Goal: Find specific page/section: Find specific page/section

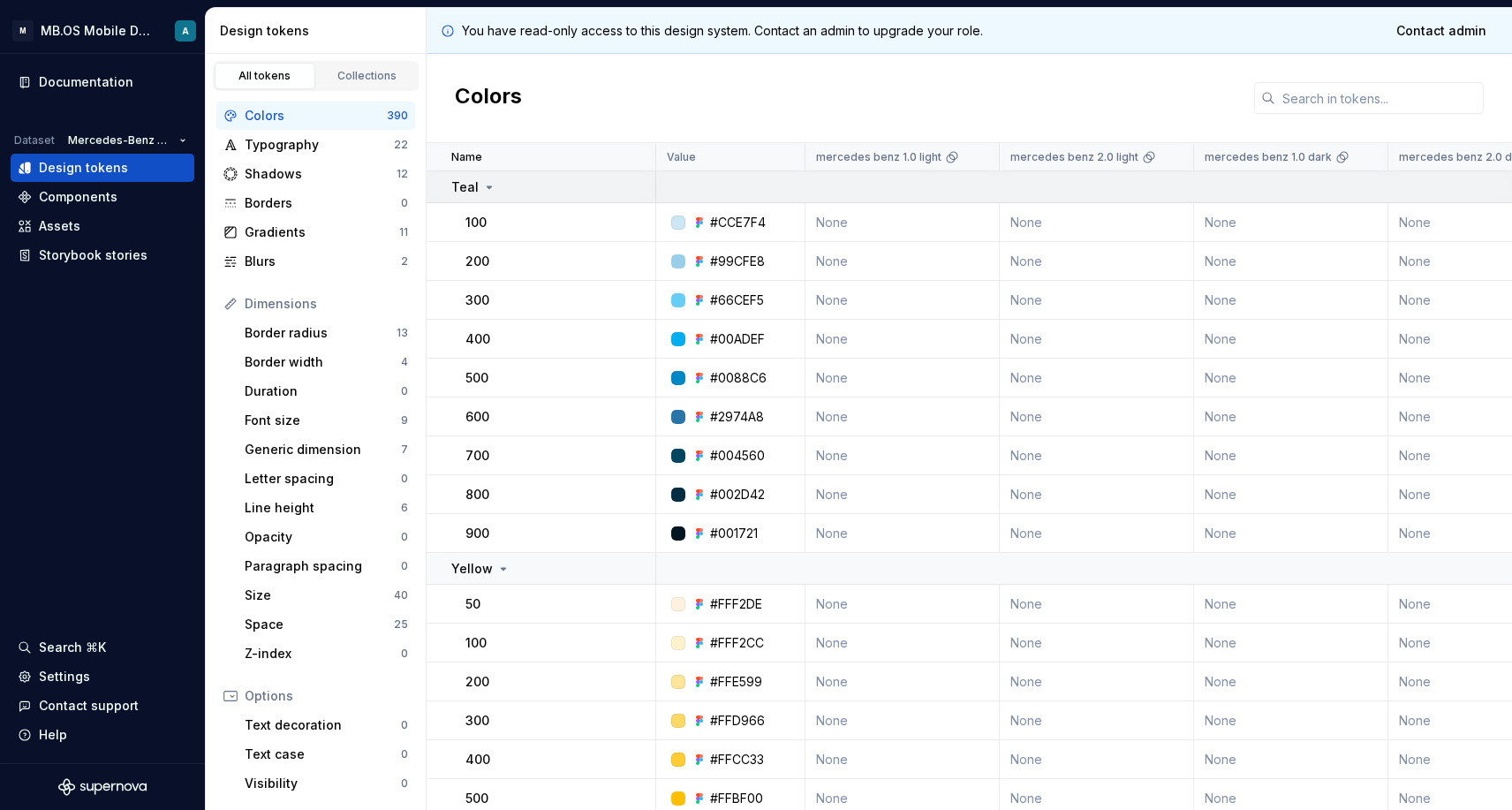
click at [496, 189] on div "Teal" at bounding box center [552, 187] width 203 height 18
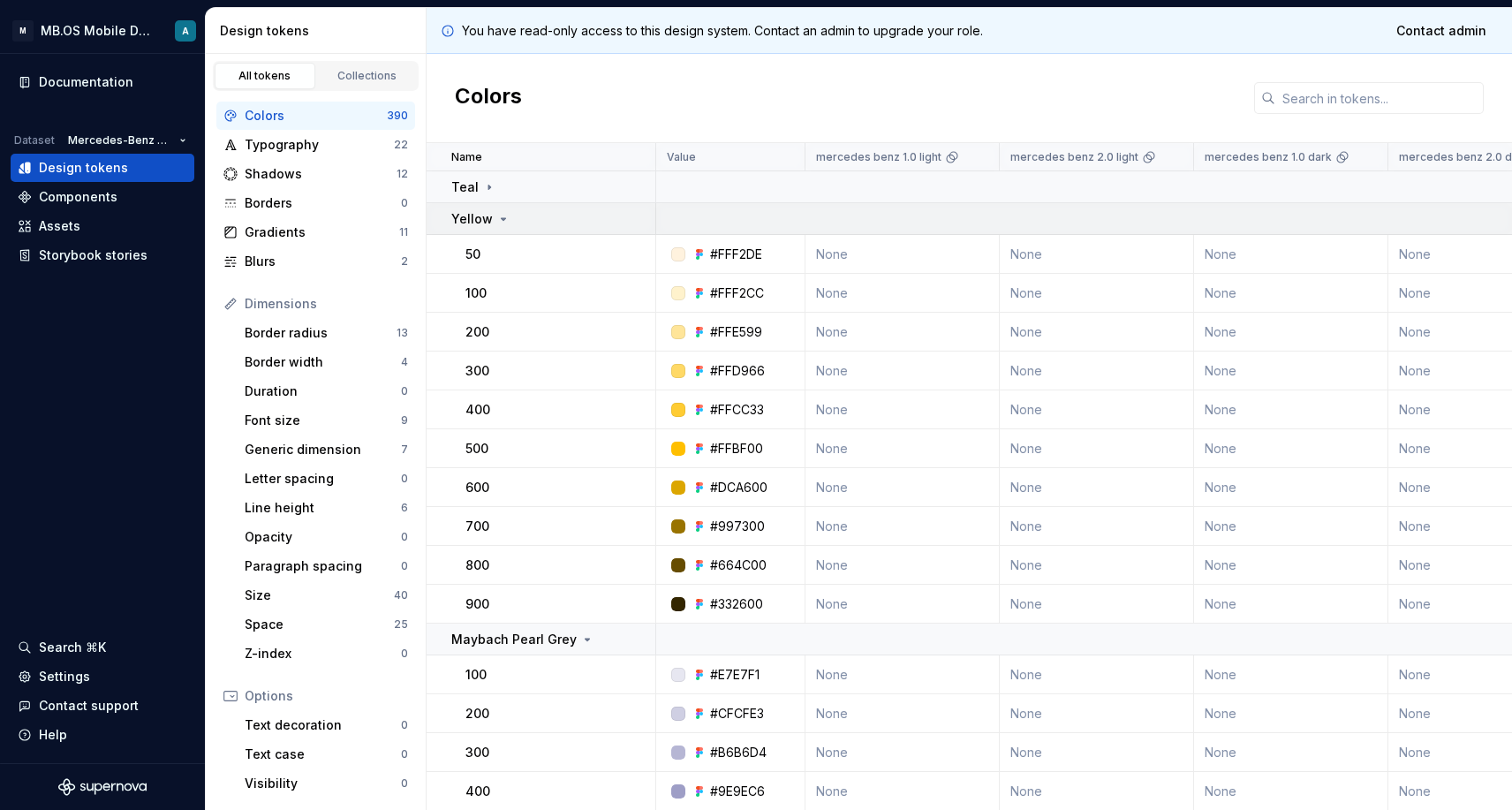
click at [500, 230] on td "Yellow" at bounding box center [541, 219] width 229 height 32
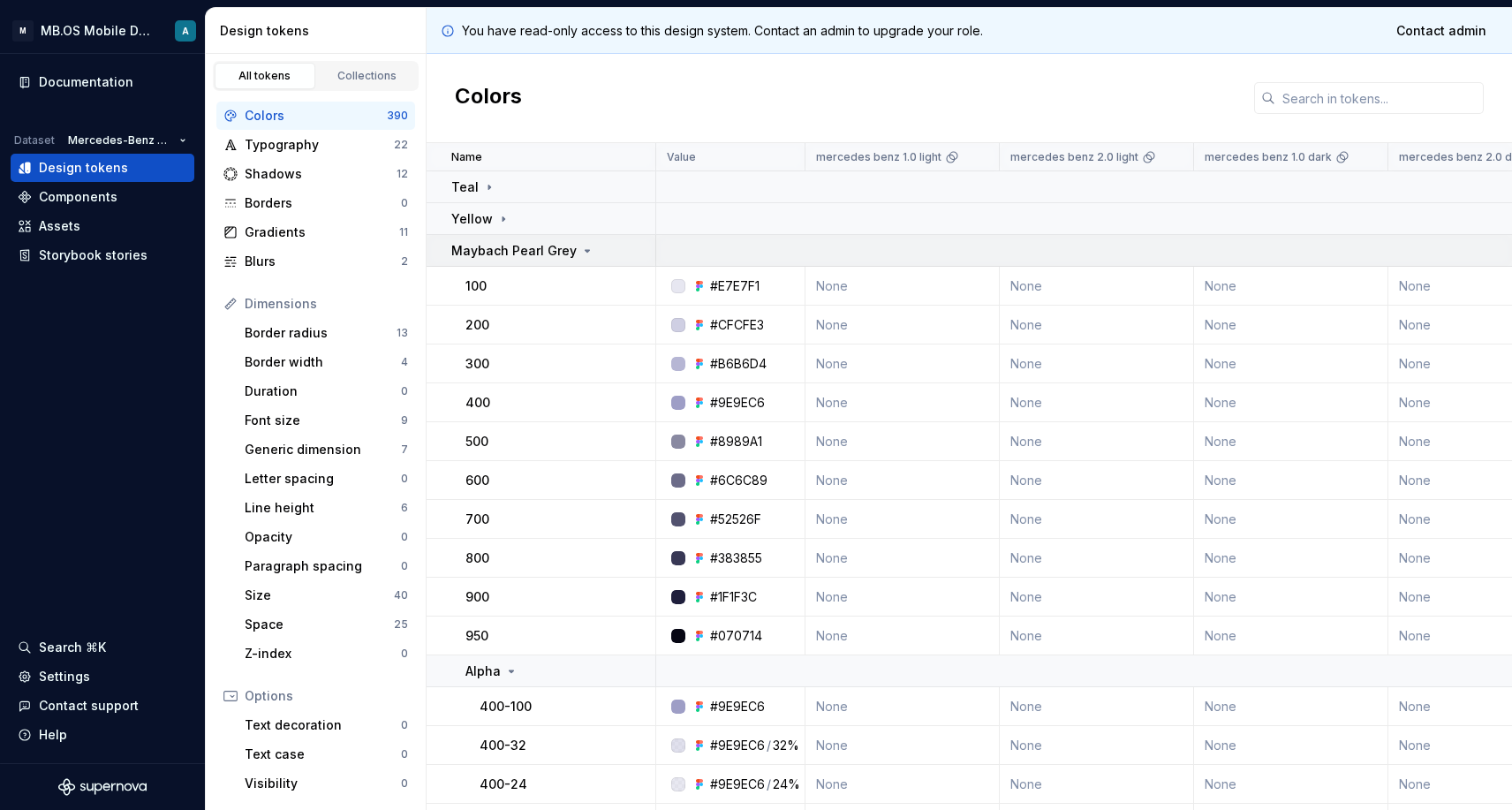
click at [502, 255] on p "Maybach Pearl Grey" at bounding box center [514, 250] width 126 height 18
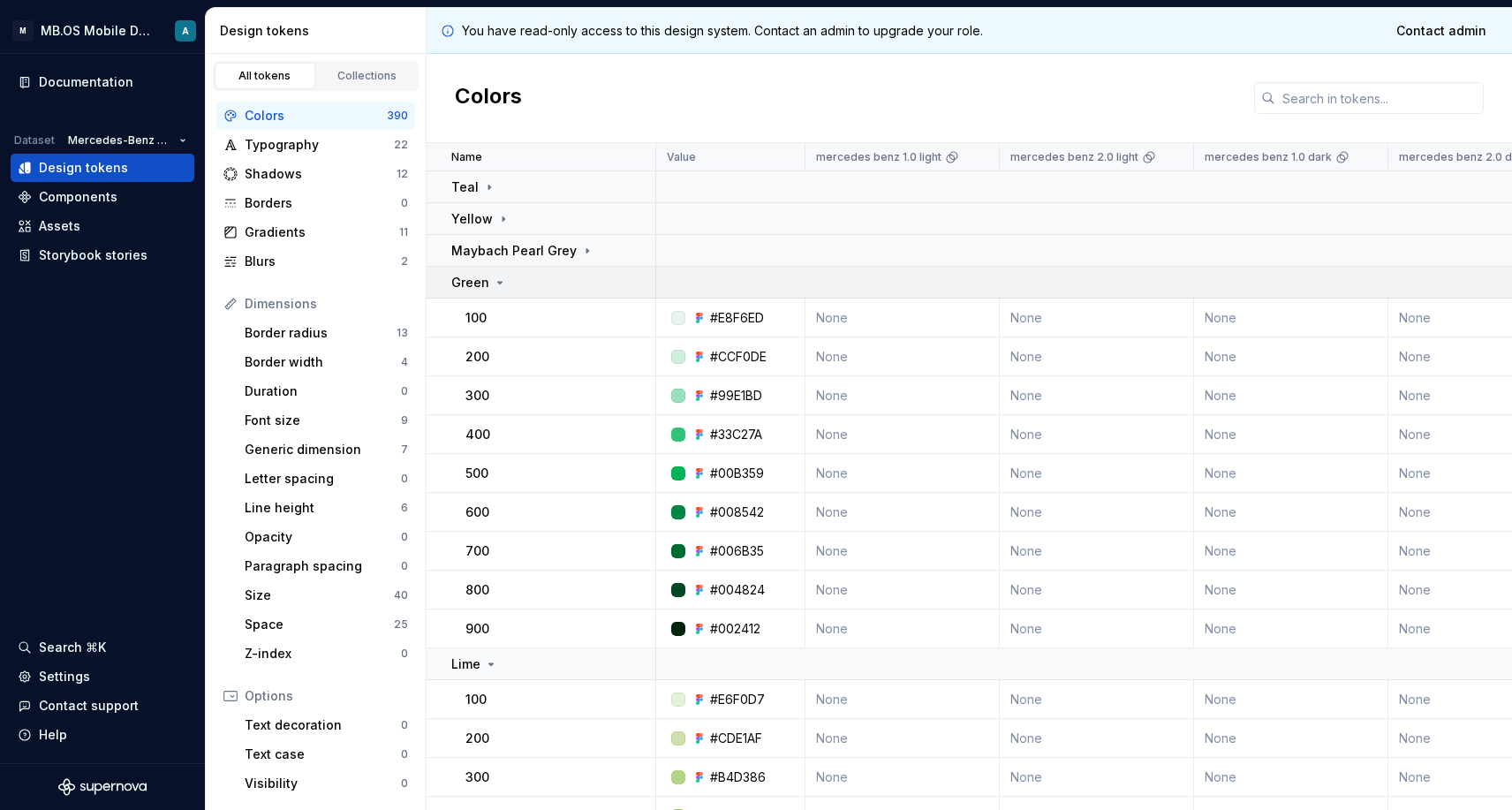
click at [480, 281] on p "Green" at bounding box center [470, 282] width 38 height 18
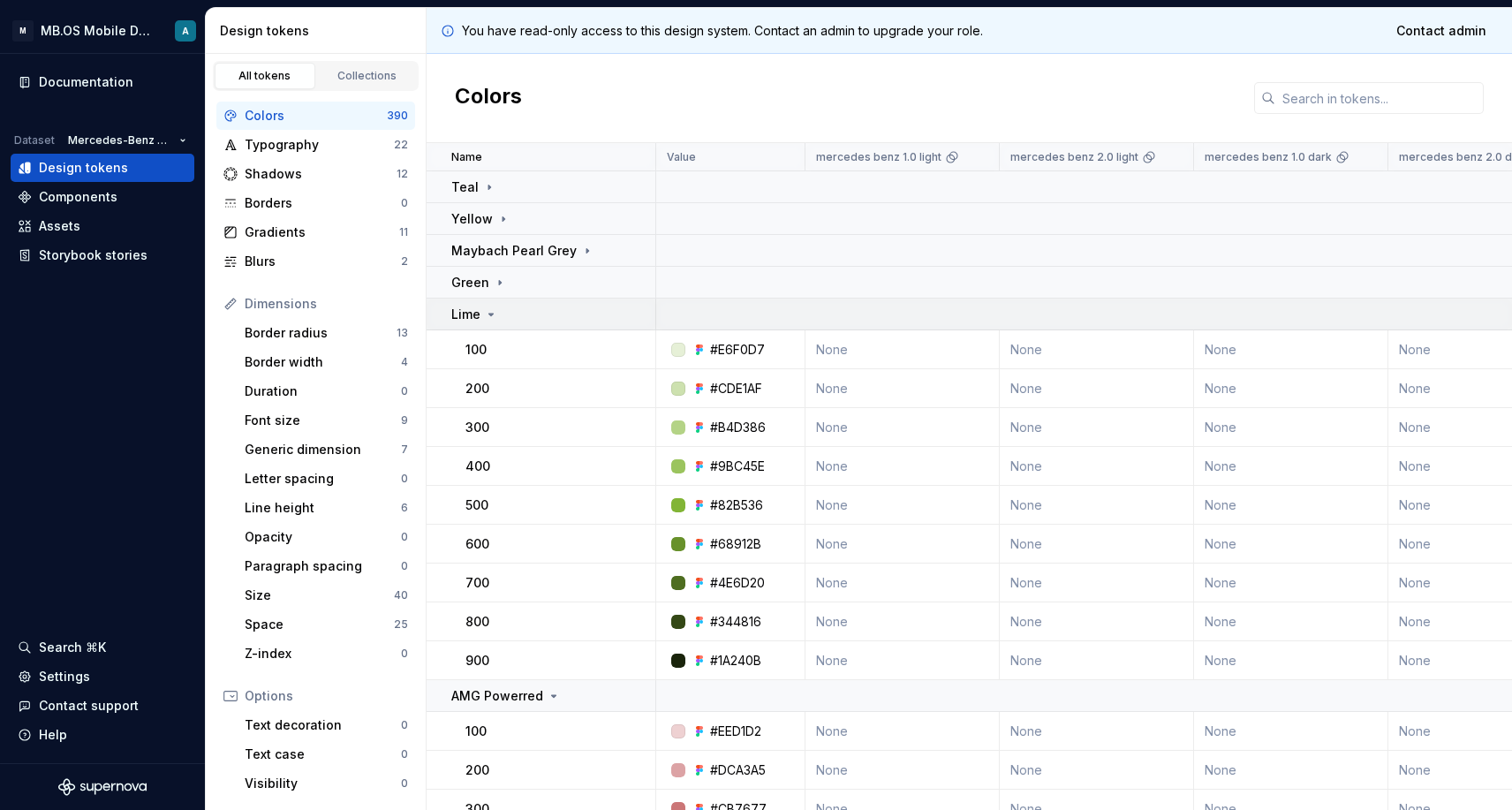
click at [488, 320] on icon at bounding box center [491, 313] width 14 height 14
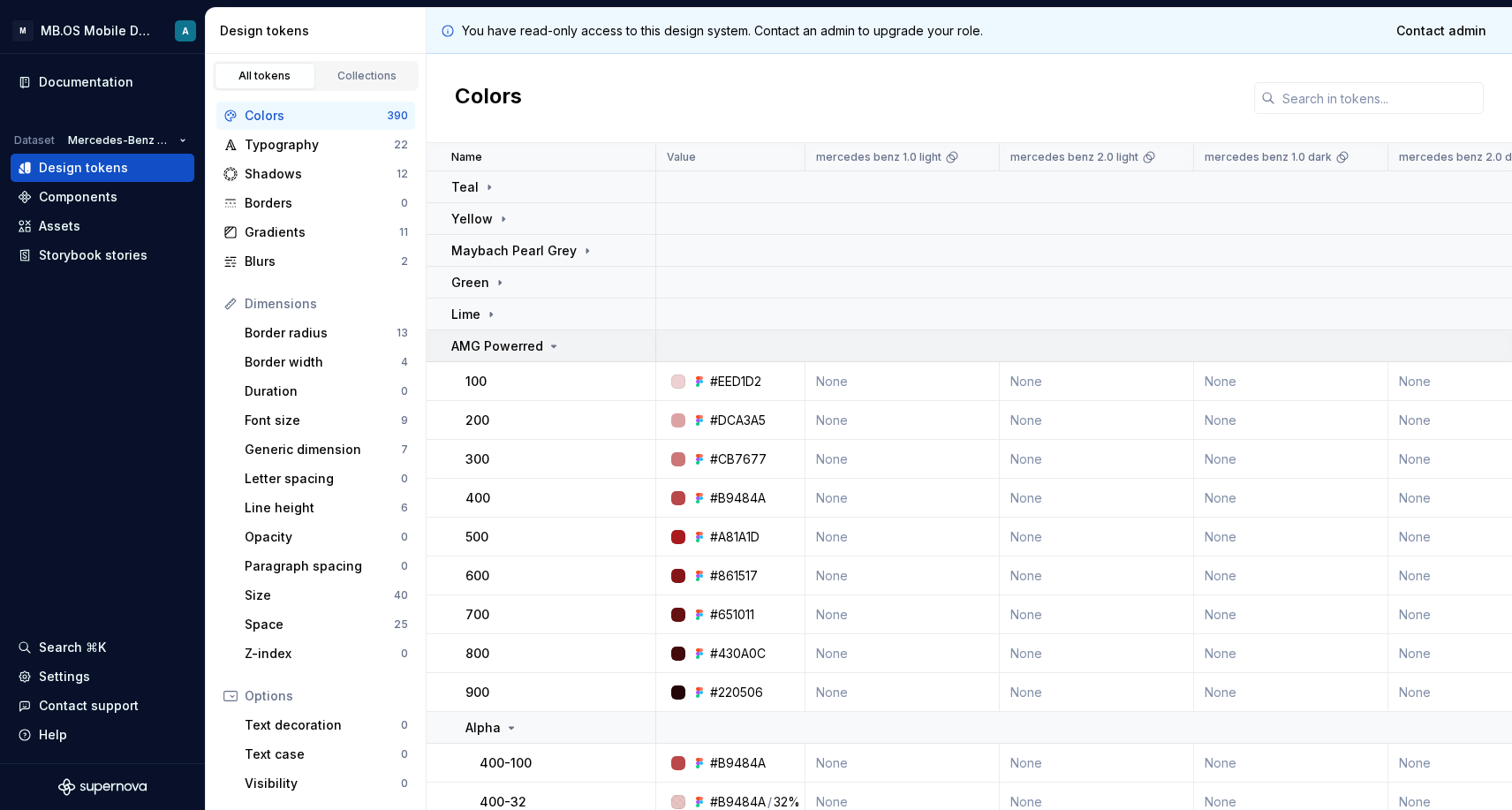
click at [496, 353] on p "AMG Powerred" at bounding box center [497, 346] width 92 height 18
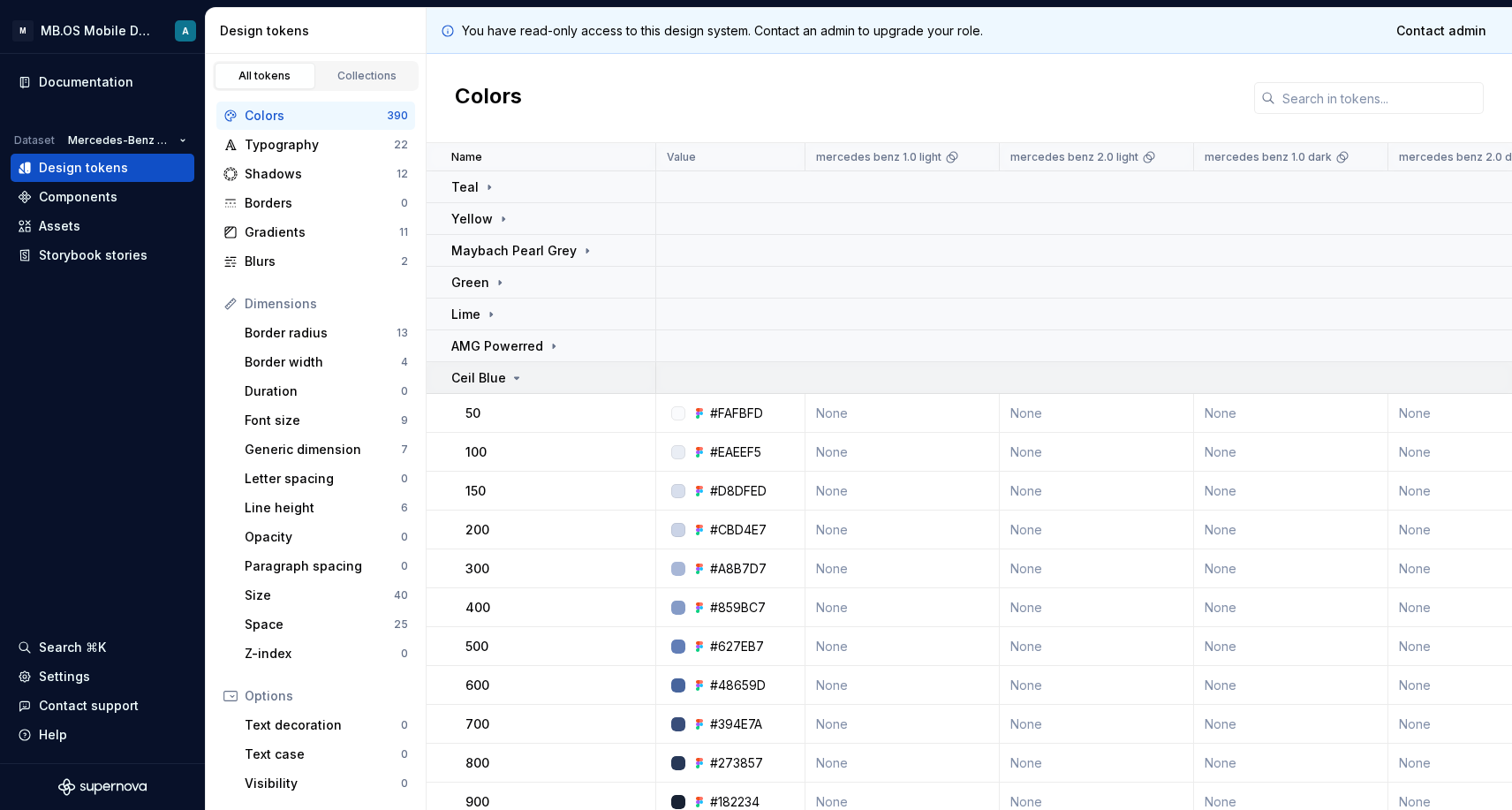
click at [484, 378] on p "Ceil Blue" at bounding box center [479, 378] width 55 height 18
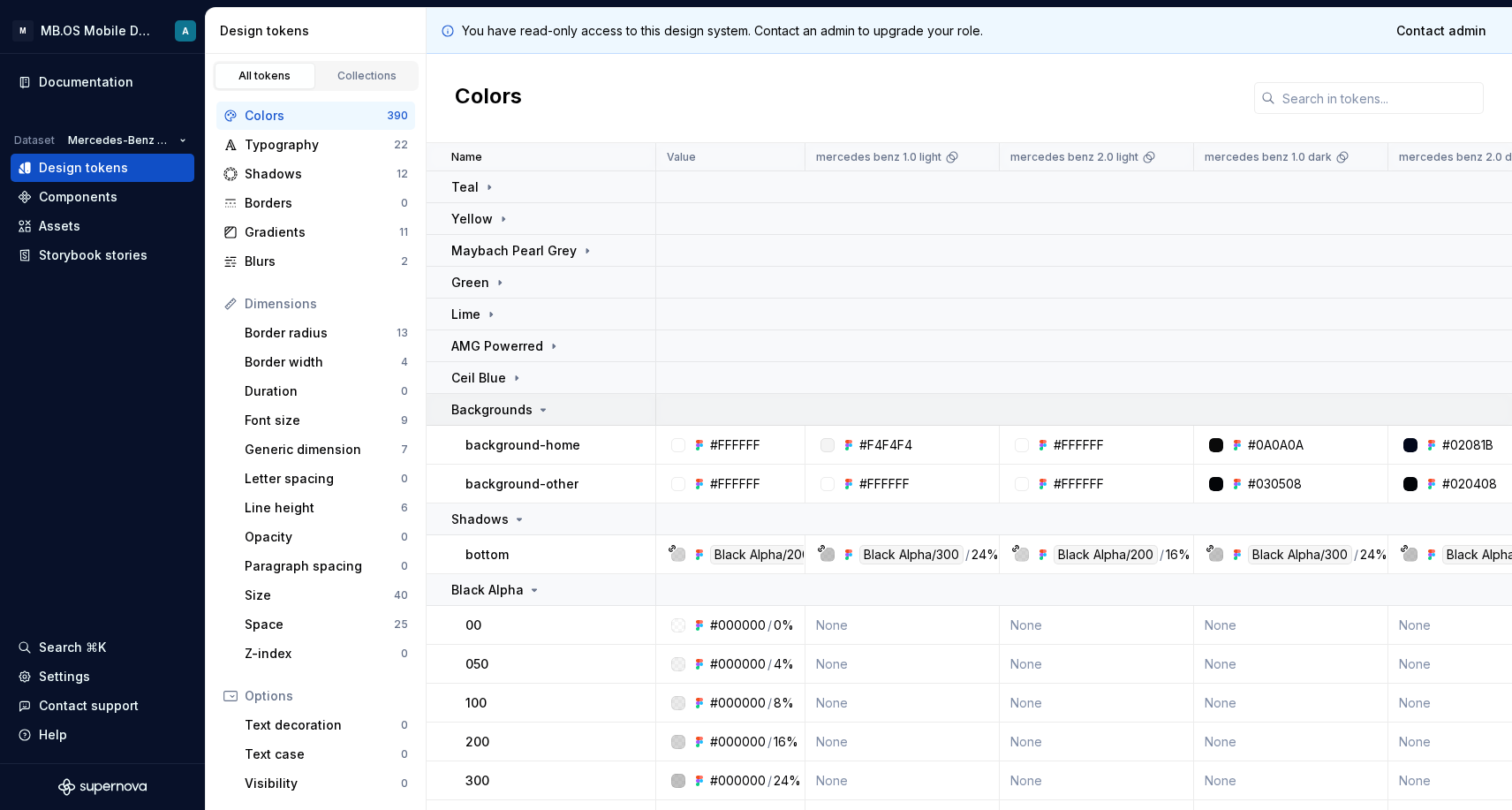
click at [492, 416] on p "Backgrounds" at bounding box center [492, 410] width 81 height 18
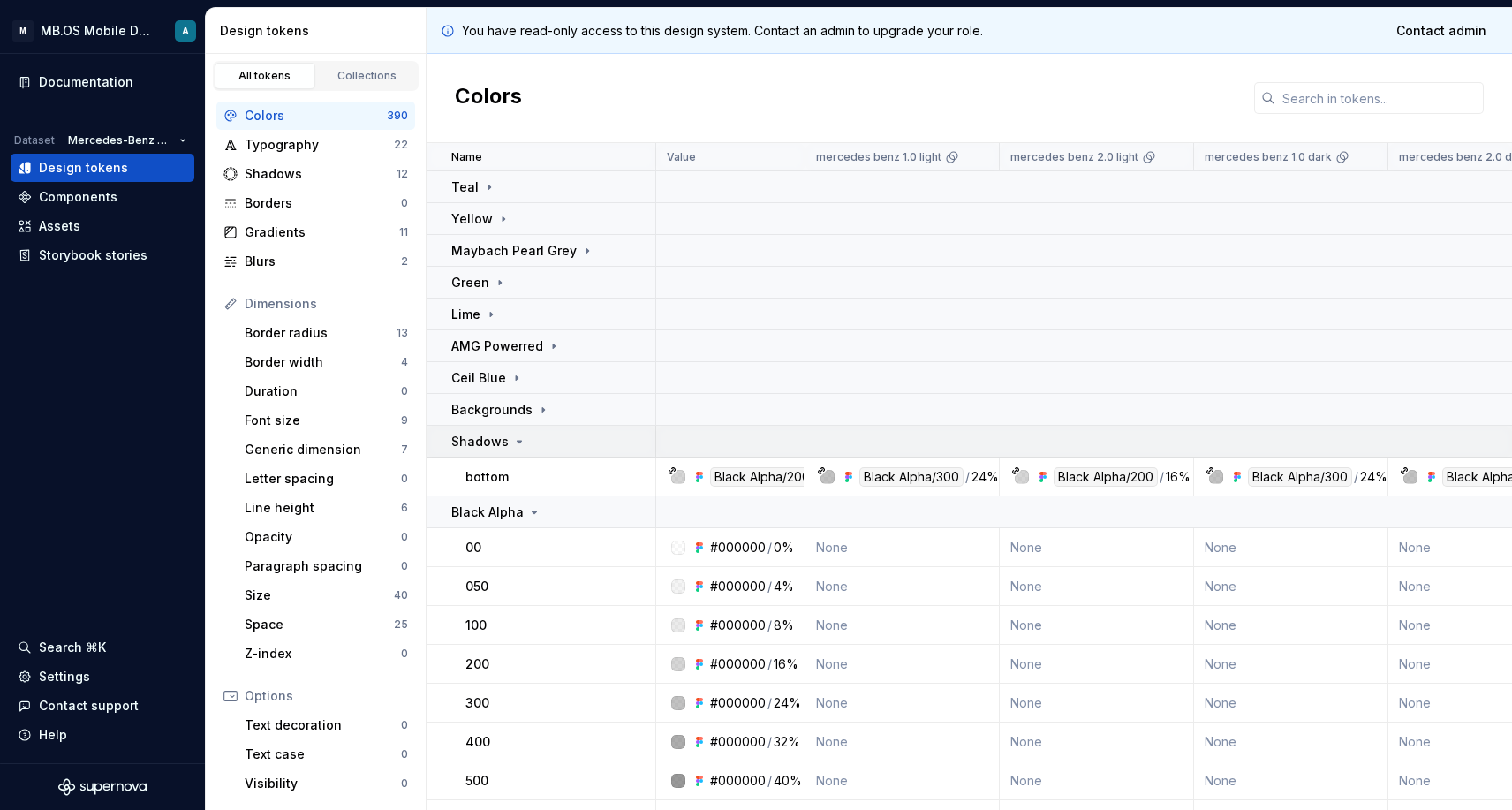
click at [498, 449] on p "Shadows" at bounding box center [480, 441] width 58 height 18
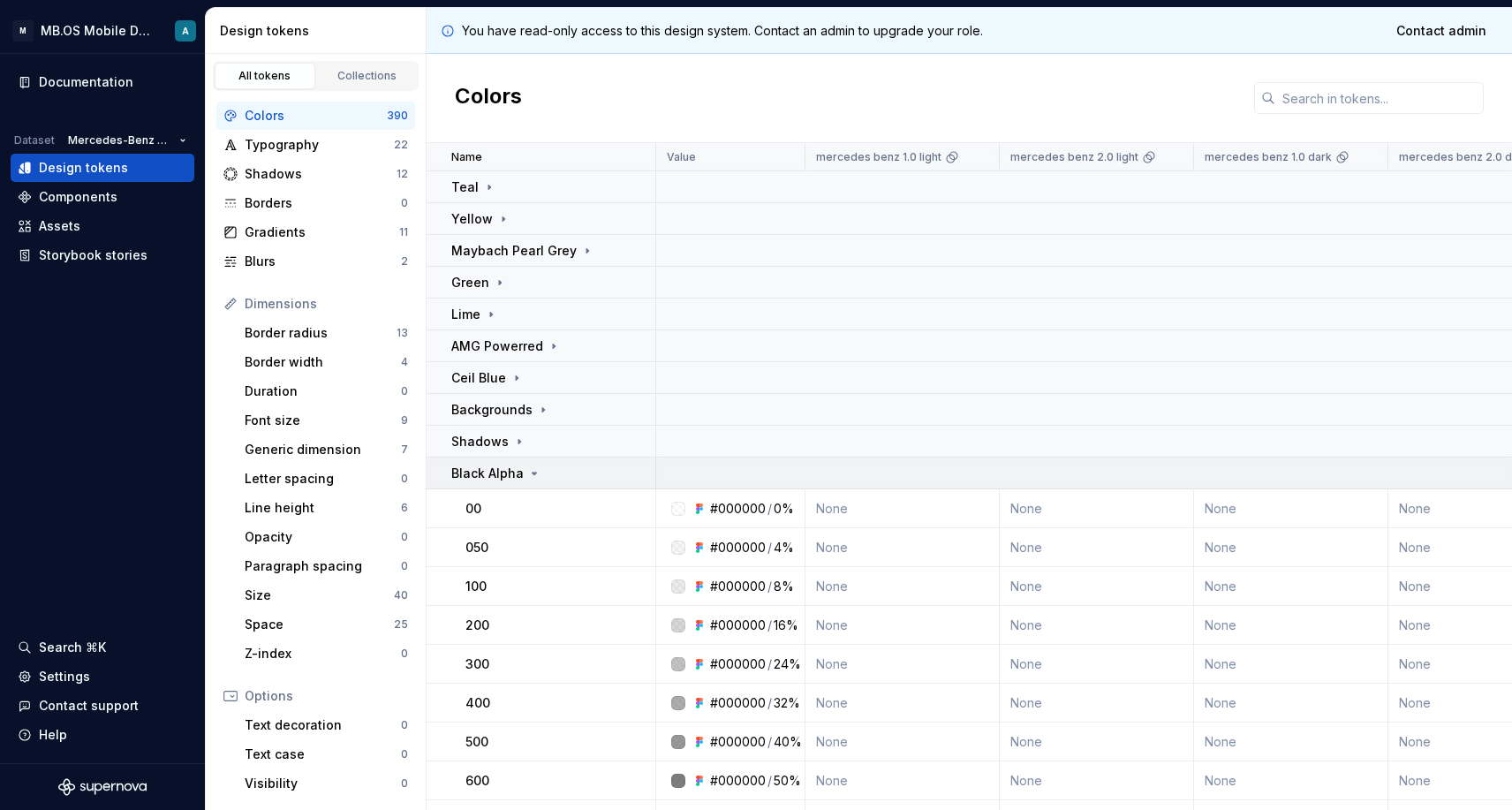
click at [503, 476] on p "Black Alpha" at bounding box center [487, 473] width 73 height 18
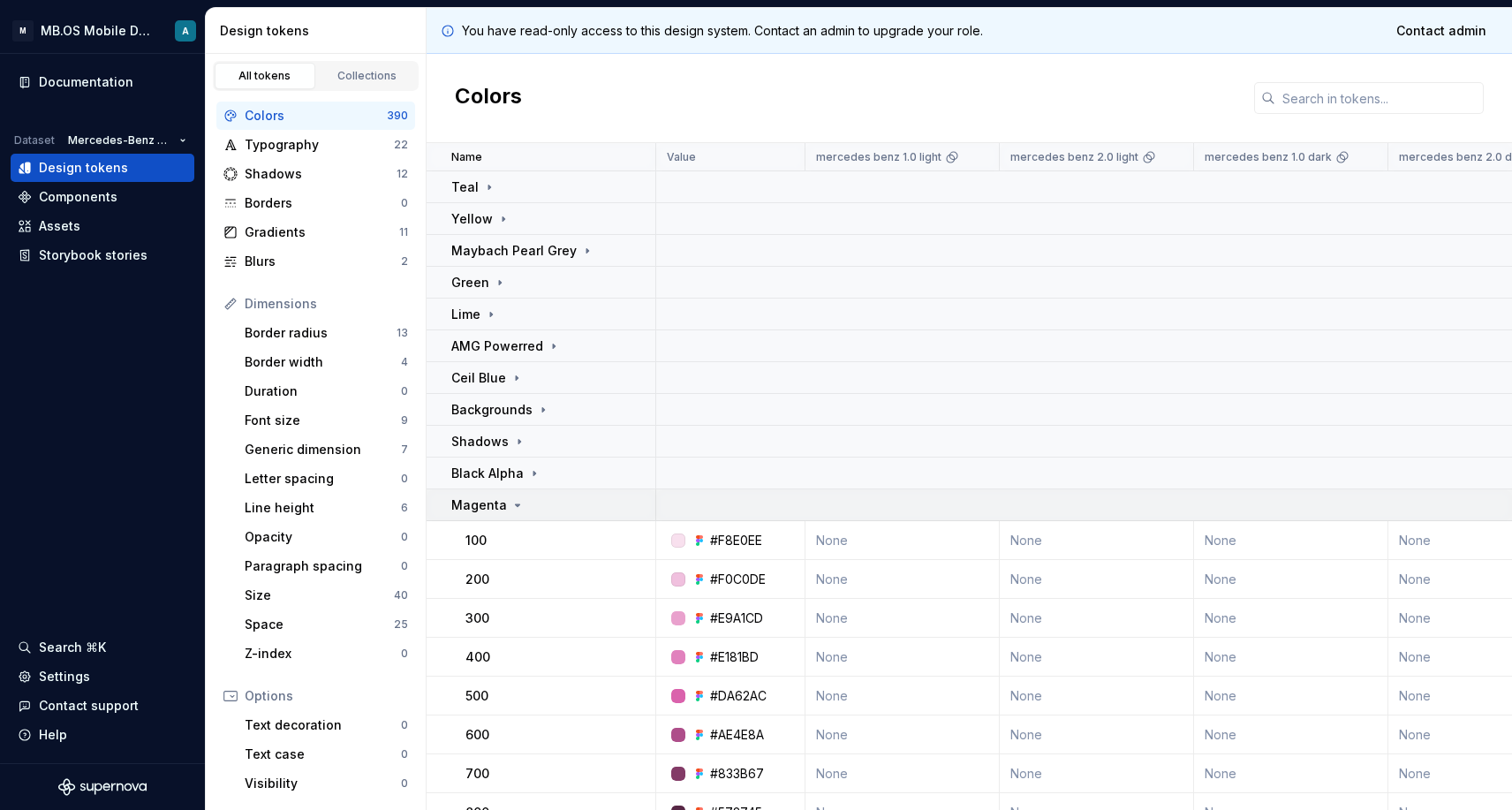
click at [500, 508] on p "Magenta" at bounding box center [479, 505] width 56 height 18
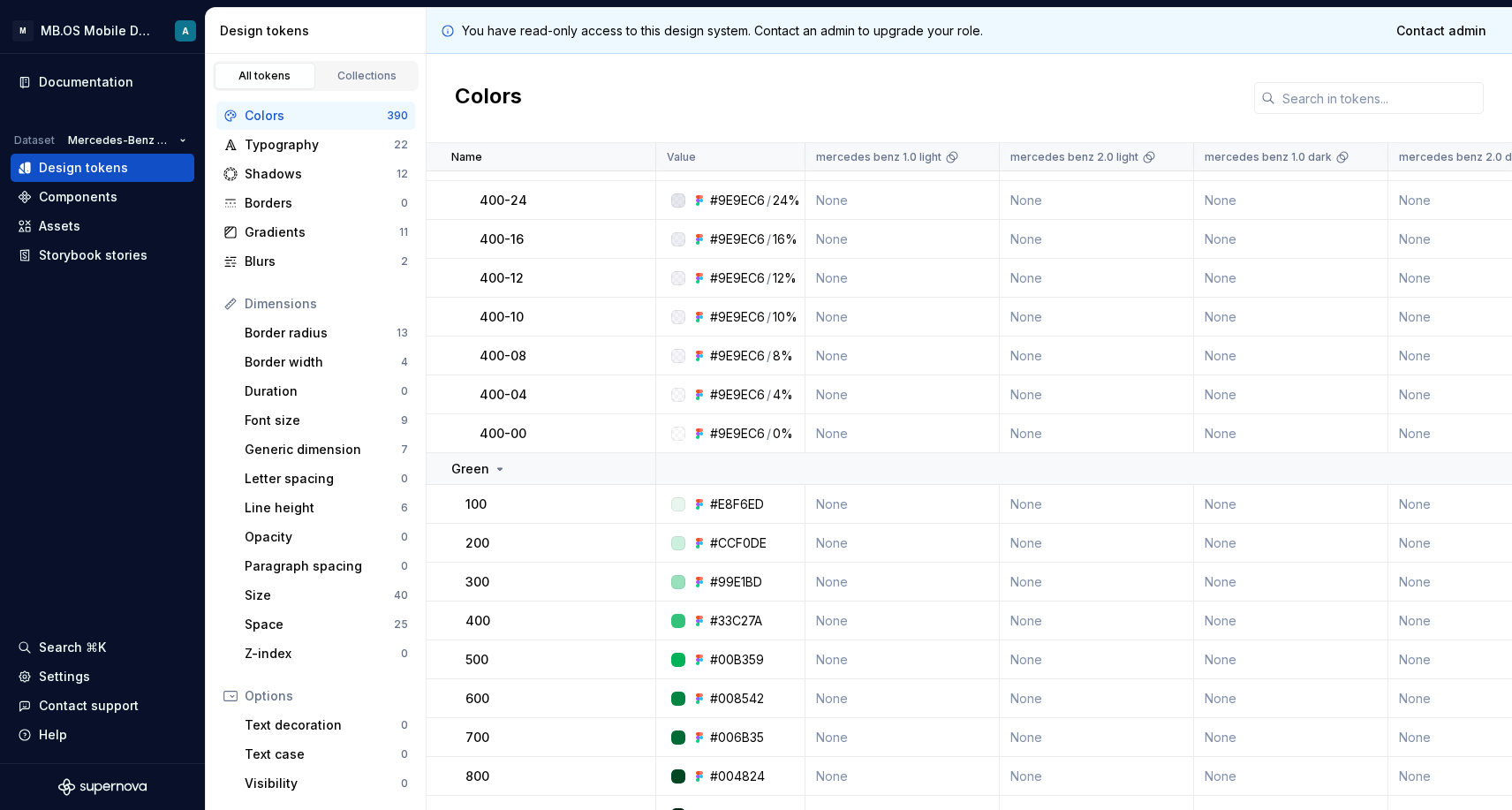
scroll to position [1346, 0]
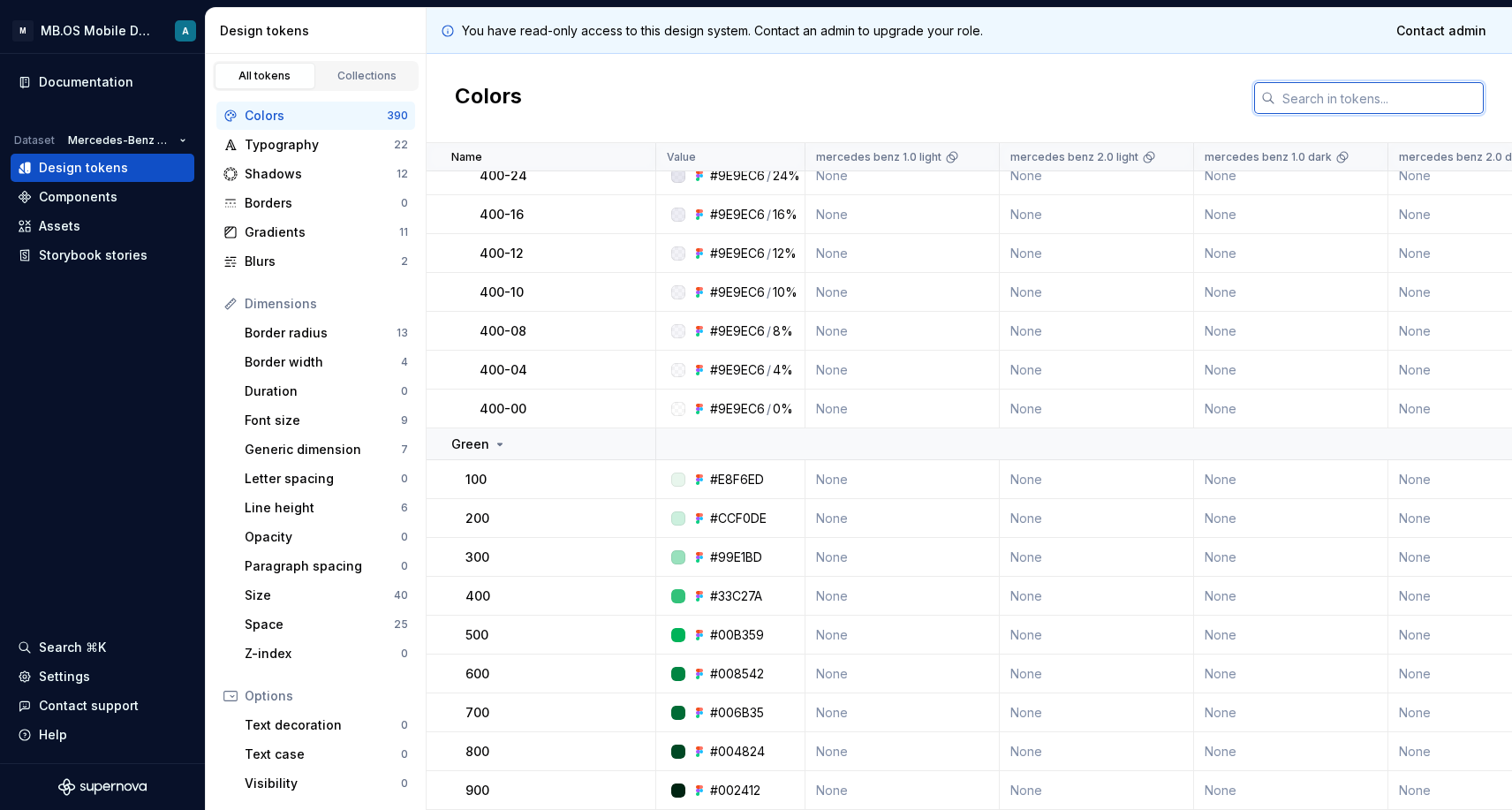
click at [1299, 82] on input "text" at bounding box center [1380, 98] width 209 height 32
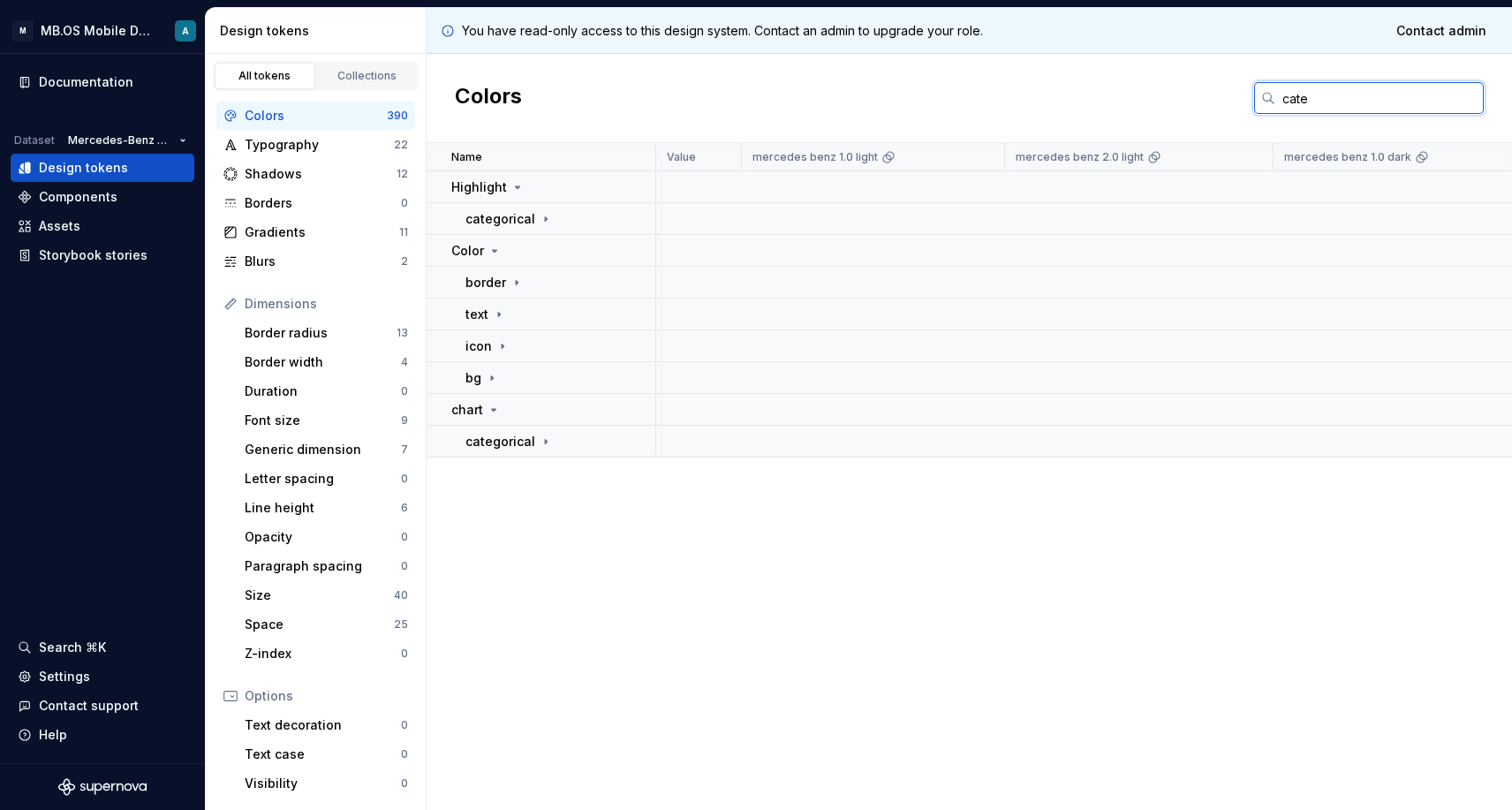
scroll to position [0, 0]
click at [494, 226] on p "categorical" at bounding box center [501, 219] width 70 height 18
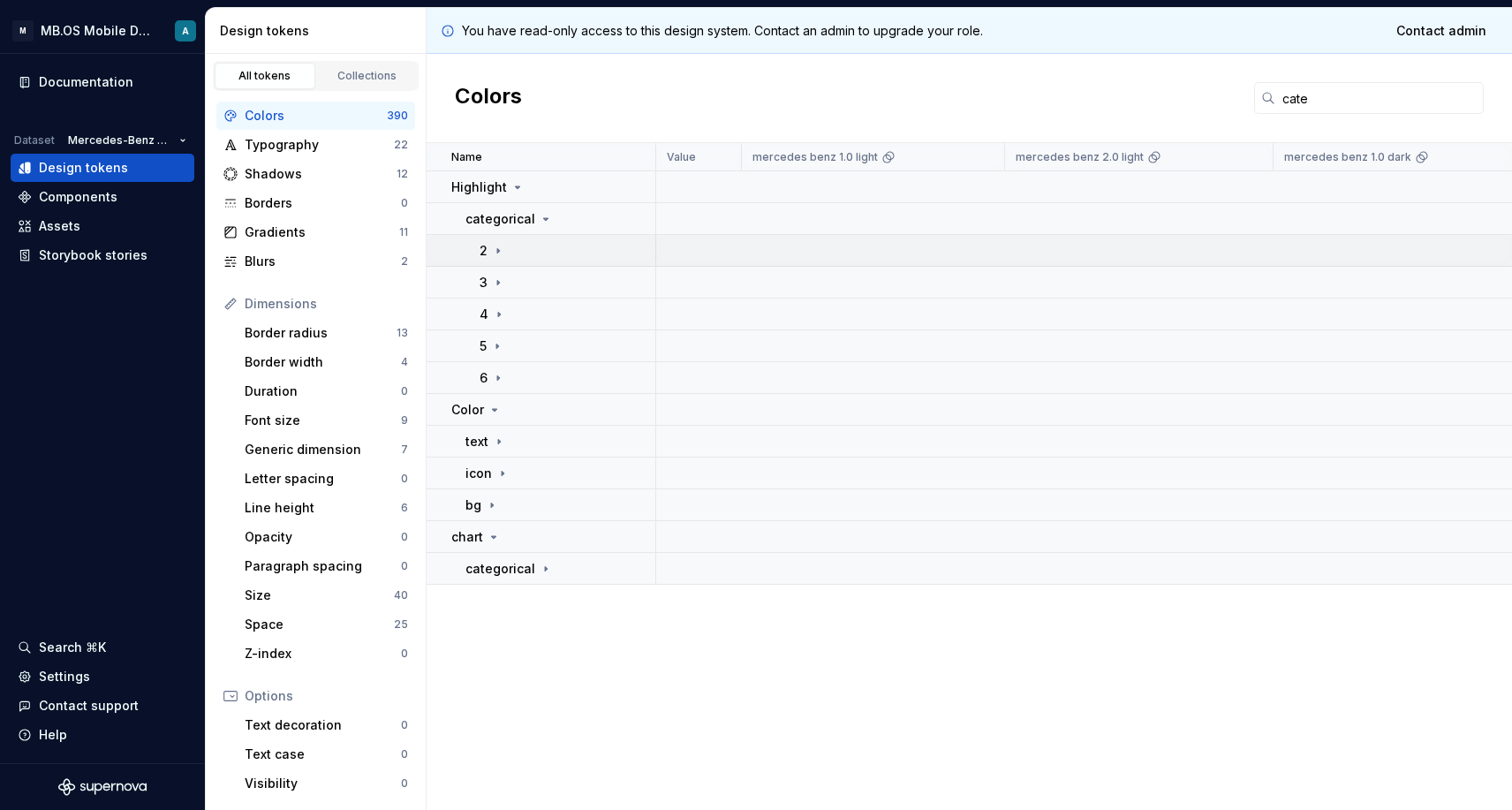
click at [502, 251] on icon at bounding box center [498, 250] width 14 height 14
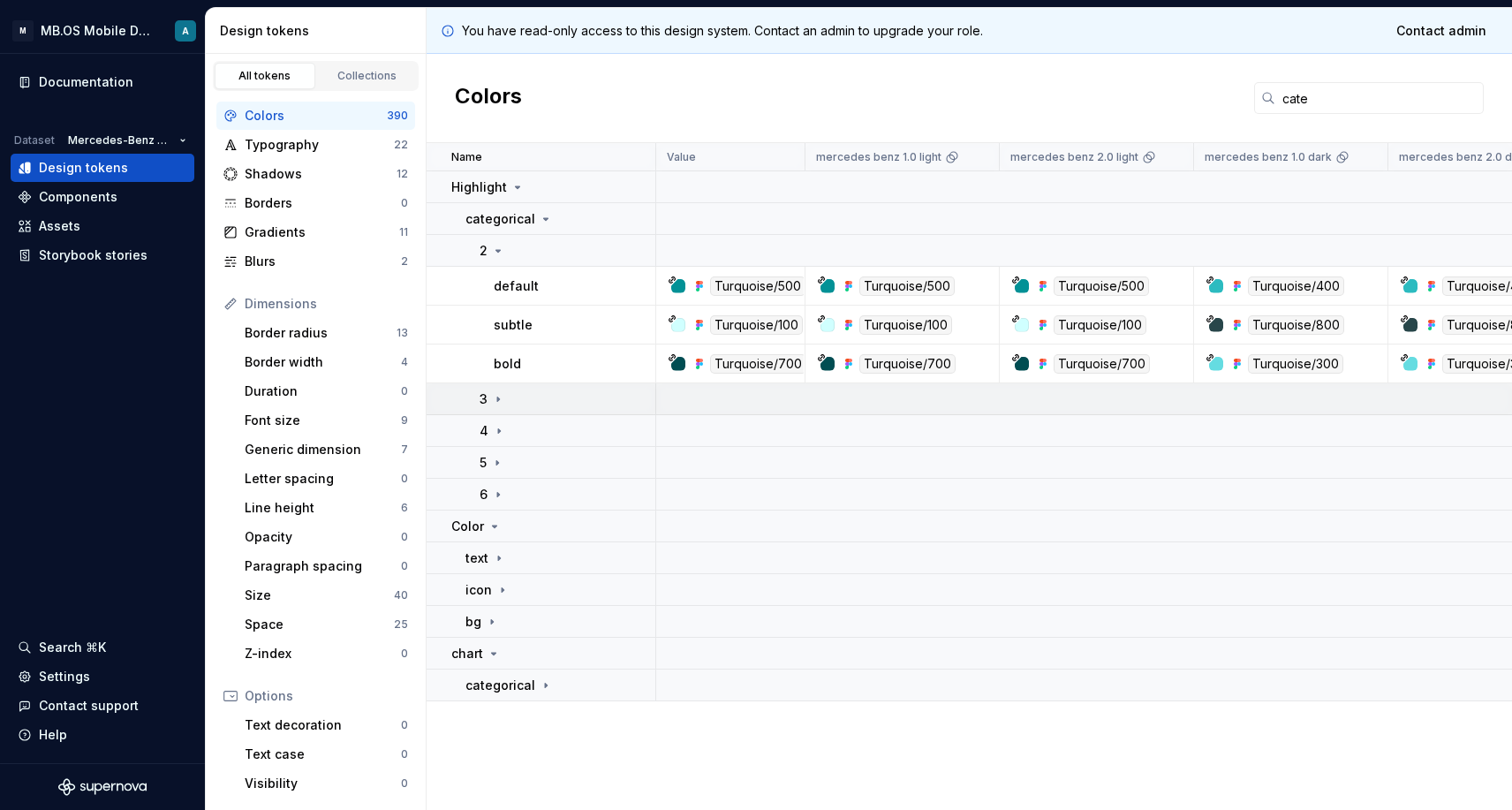
click at [517, 390] on div "3" at bounding box center [567, 398] width 175 height 18
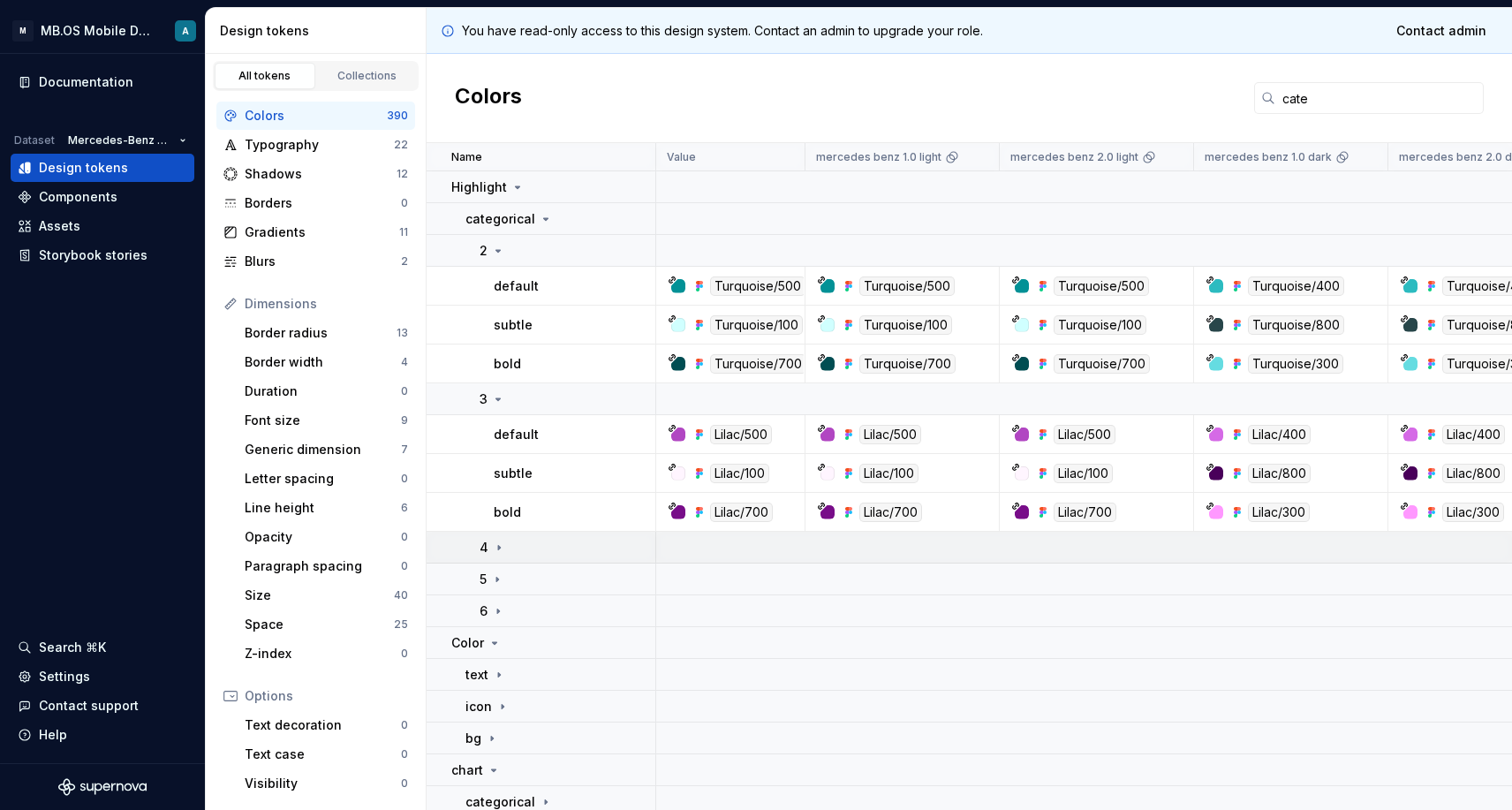
click at [499, 547] on icon at bounding box center [500, 547] width 2 height 5
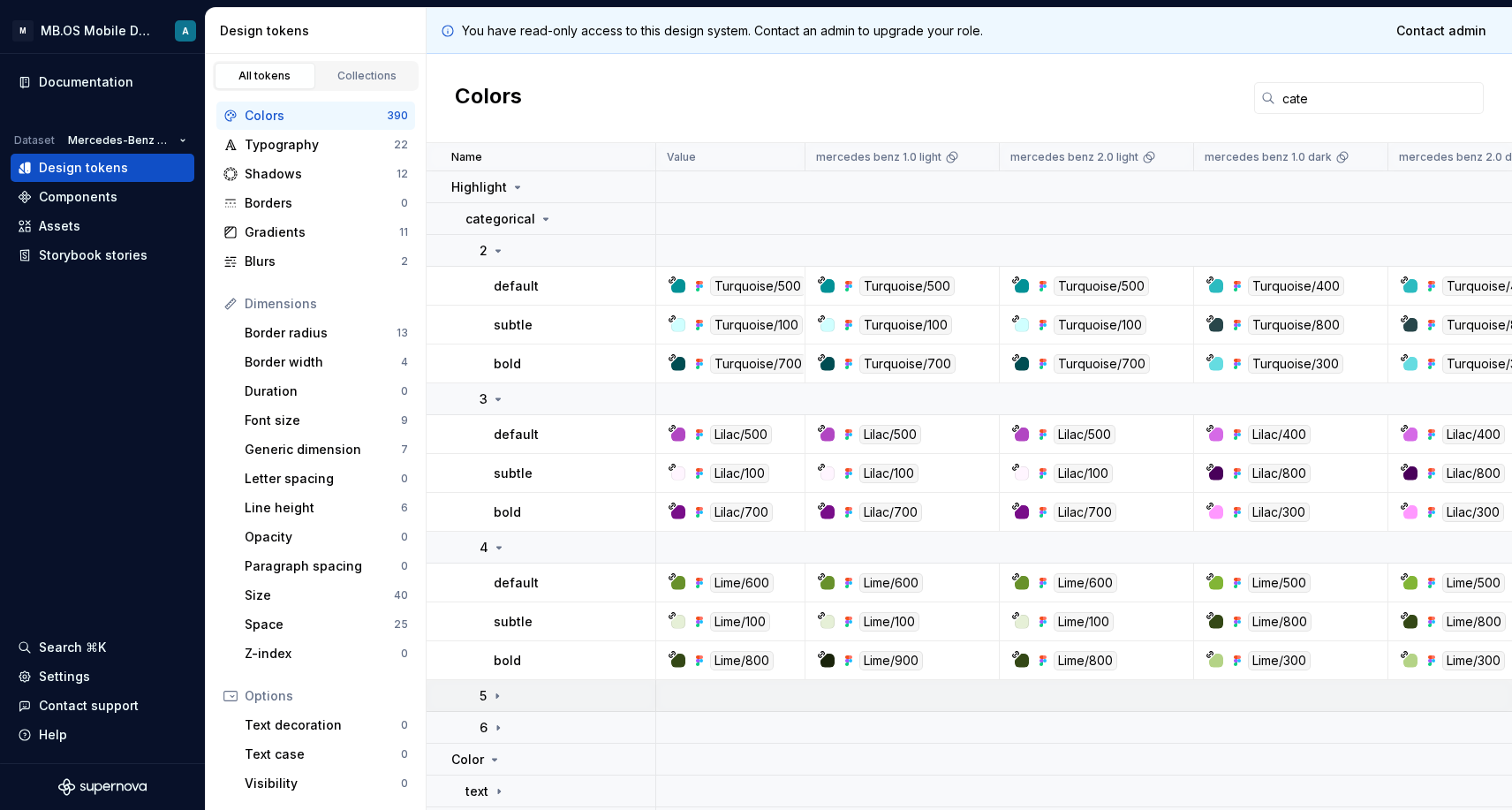
click at [477, 700] on td "5" at bounding box center [541, 696] width 229 height 32
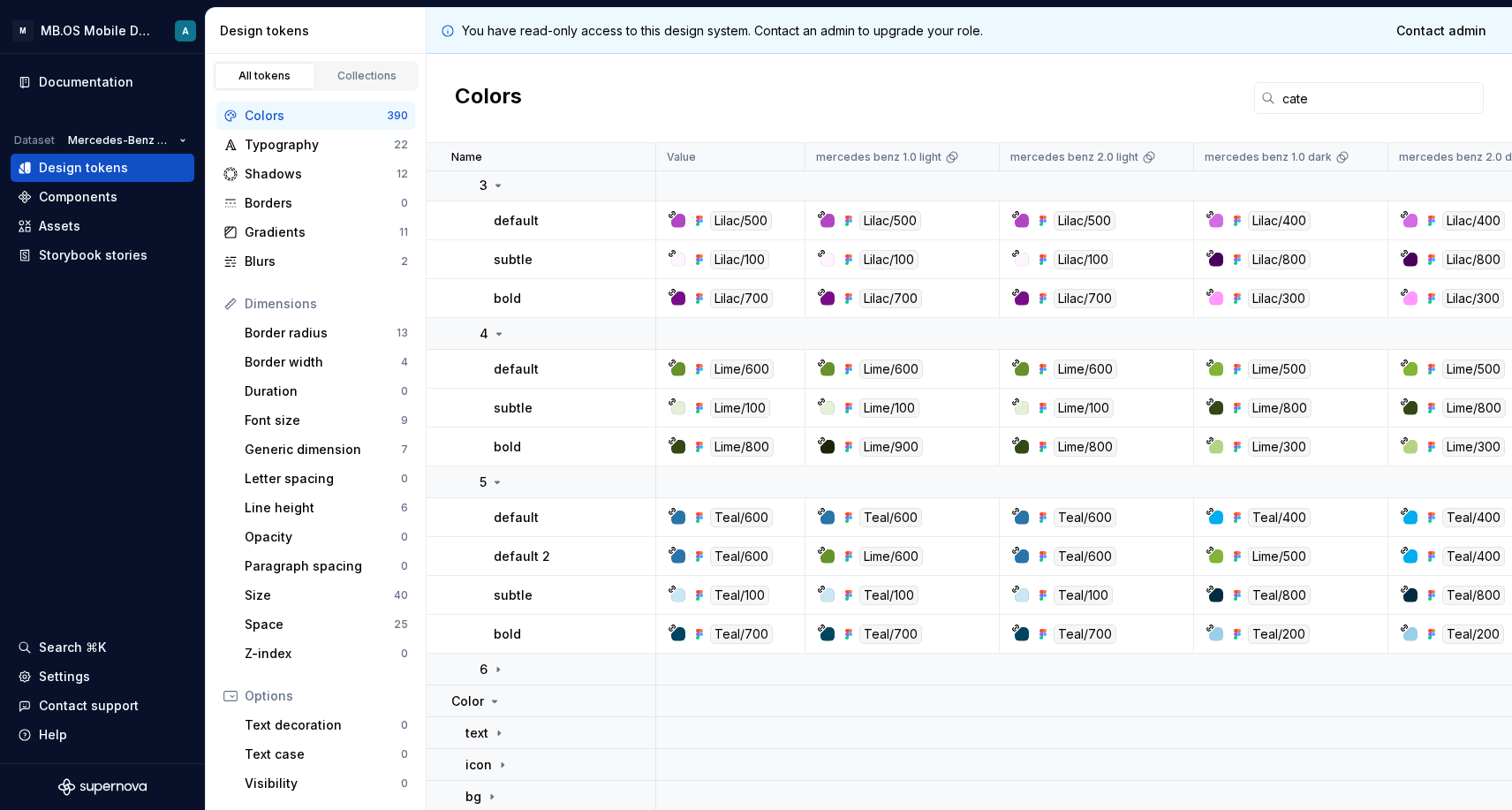
scroll to position [274, 0]
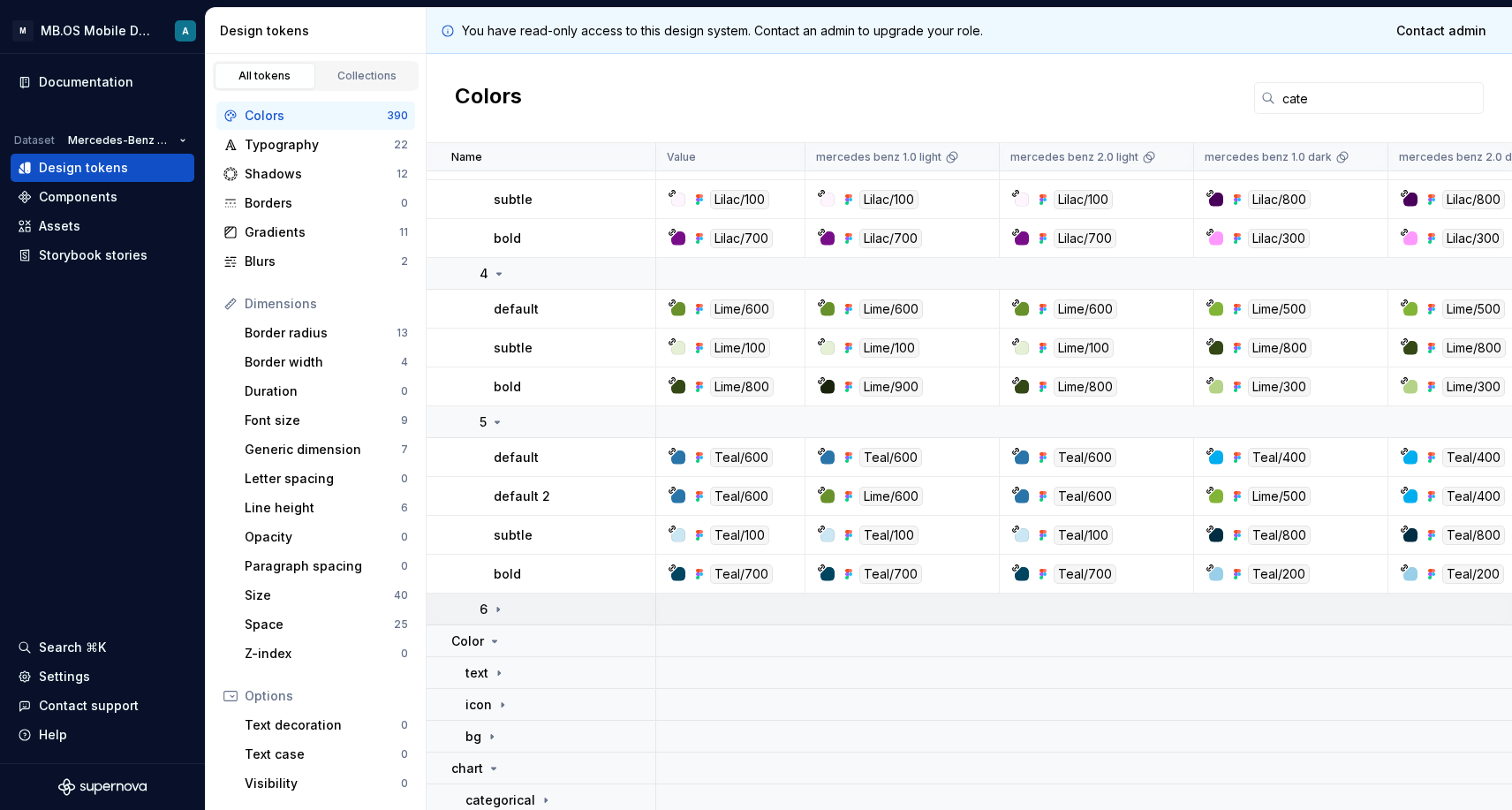
click at [501, 621] on td "6" at bounding box center [541, 610] width 229 height 32
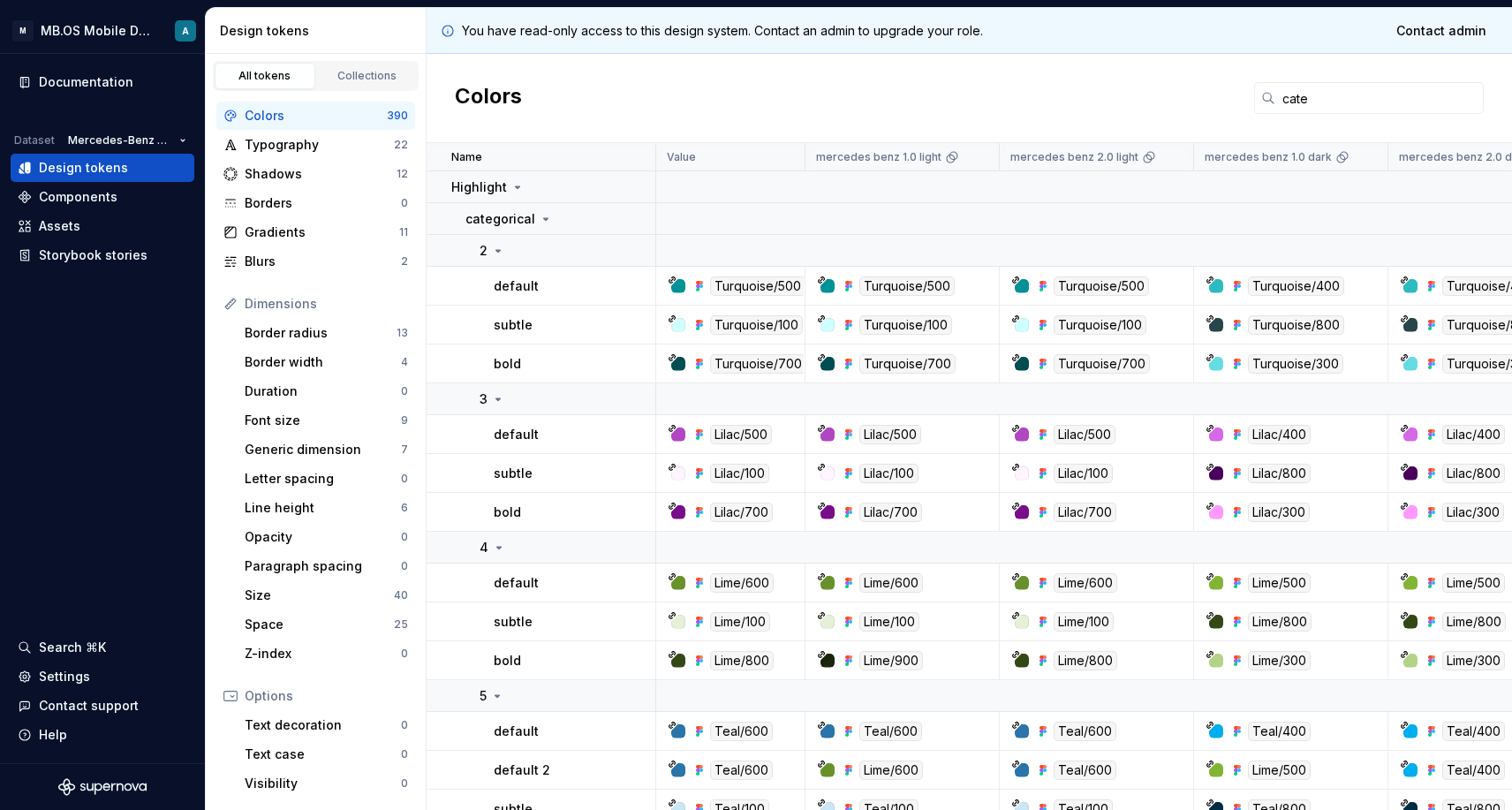
scroll to position [0, 0]
click at [1299, 5] on div "M MB.OS Mobile Design System A Documentation Dataset Mercedes-Benz 2.0 Design t…" at bounding box center [756, 405] width 1512 height 810
click at [744, 98] on div "Colors cate" at bounding box center [970, 98] width 1086 height 89
click at [1299, 102] on input "cate" at bounding box center [1380, 98] width 209 height 32
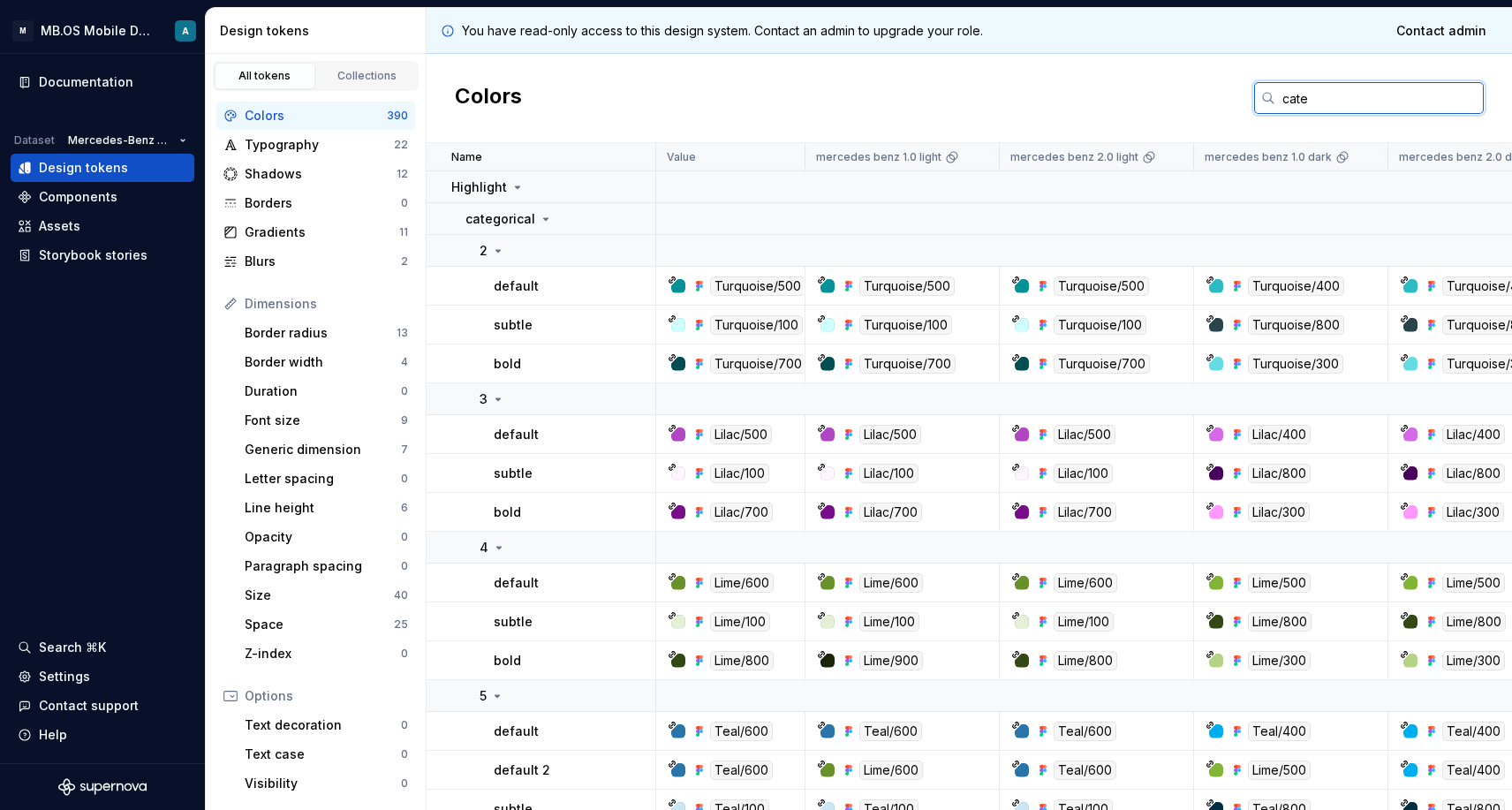
click at [1299, 102] on input "cate" at bounding box center [1380, 98] width 209 height 32
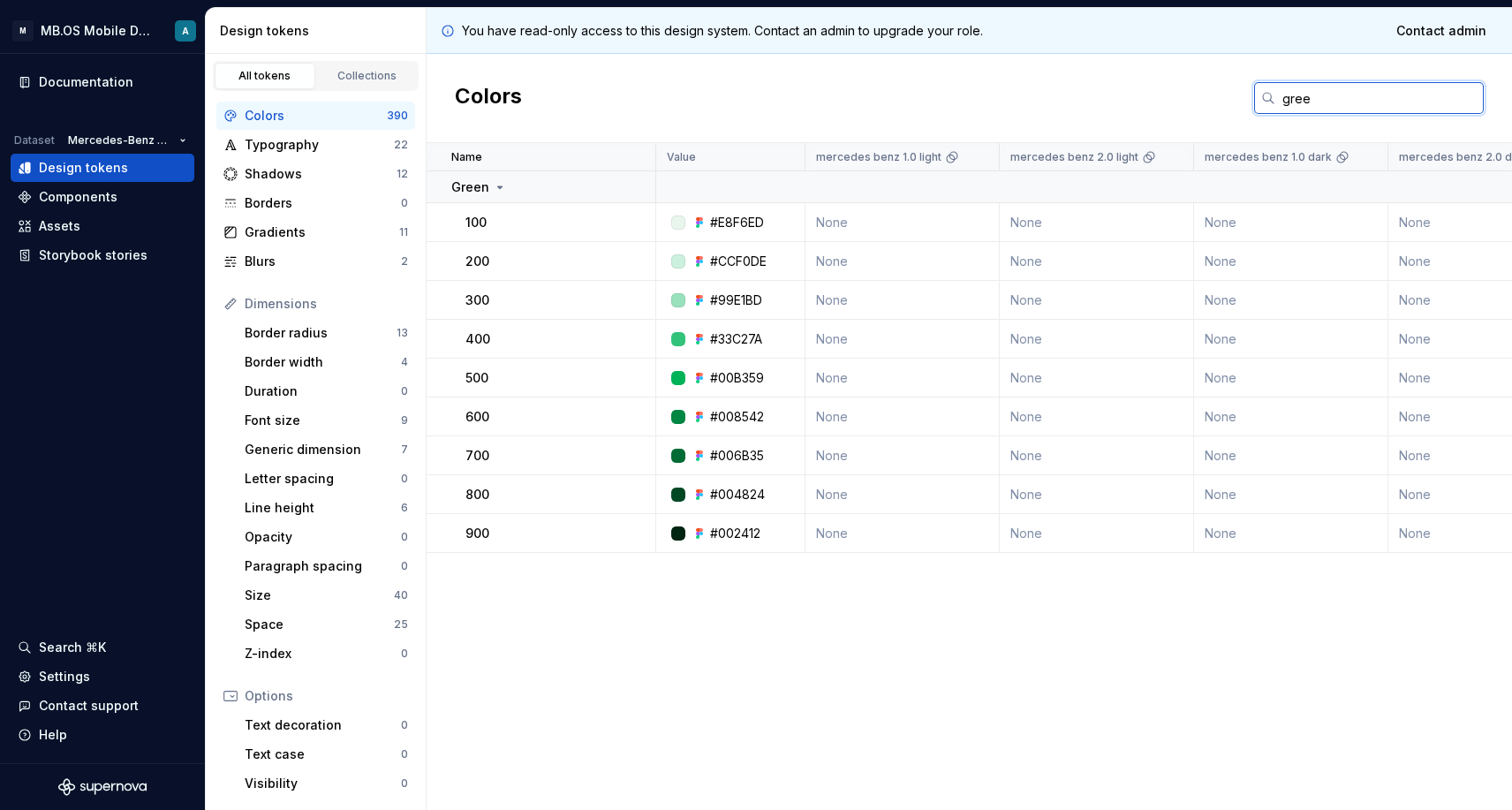
type input "free"
